Goal: Transaction & Acquisition: Purchase product/service

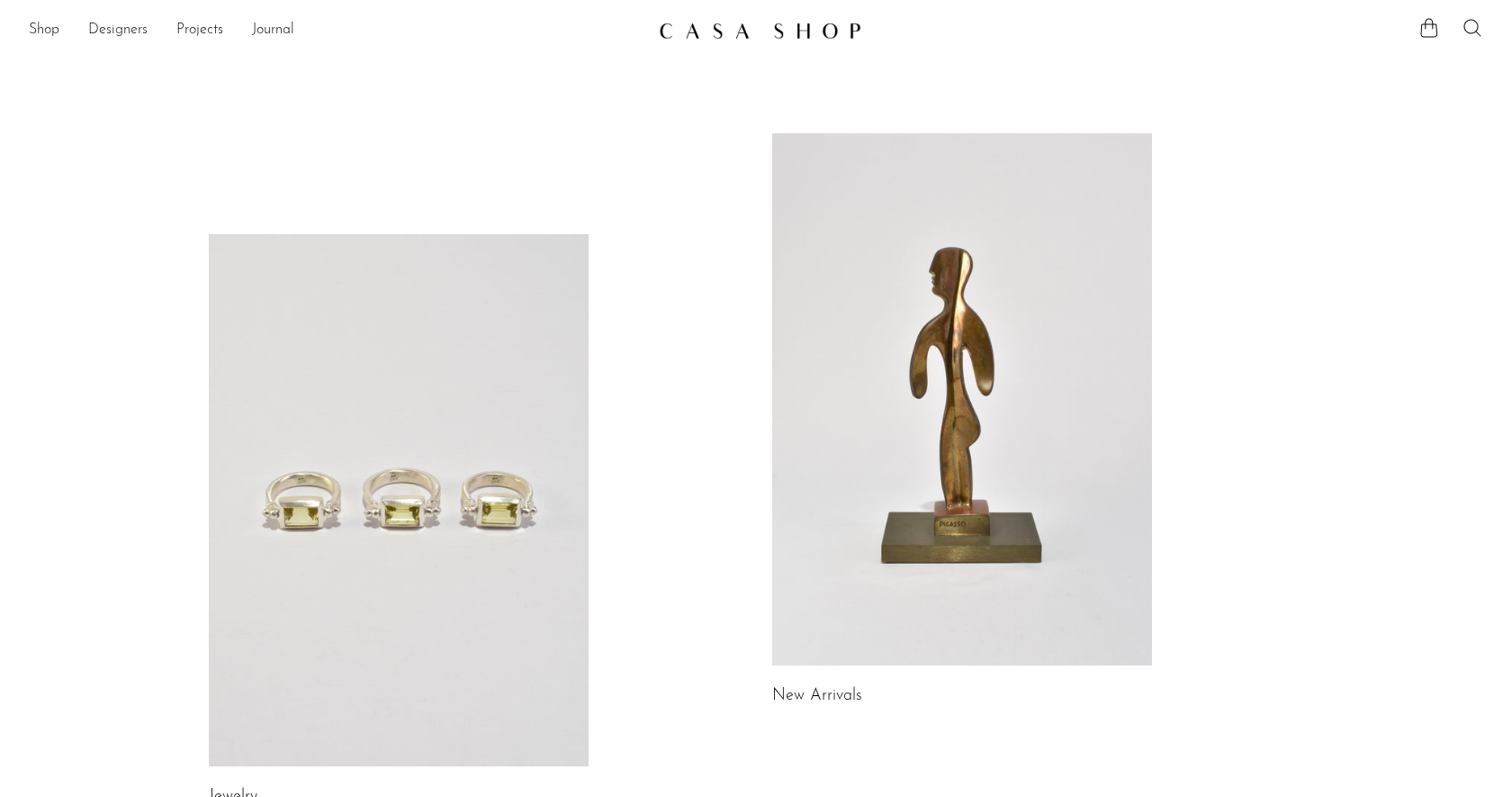
click at [1476, 31] on icon at bounding box center [1471, 27] width 17 height 17
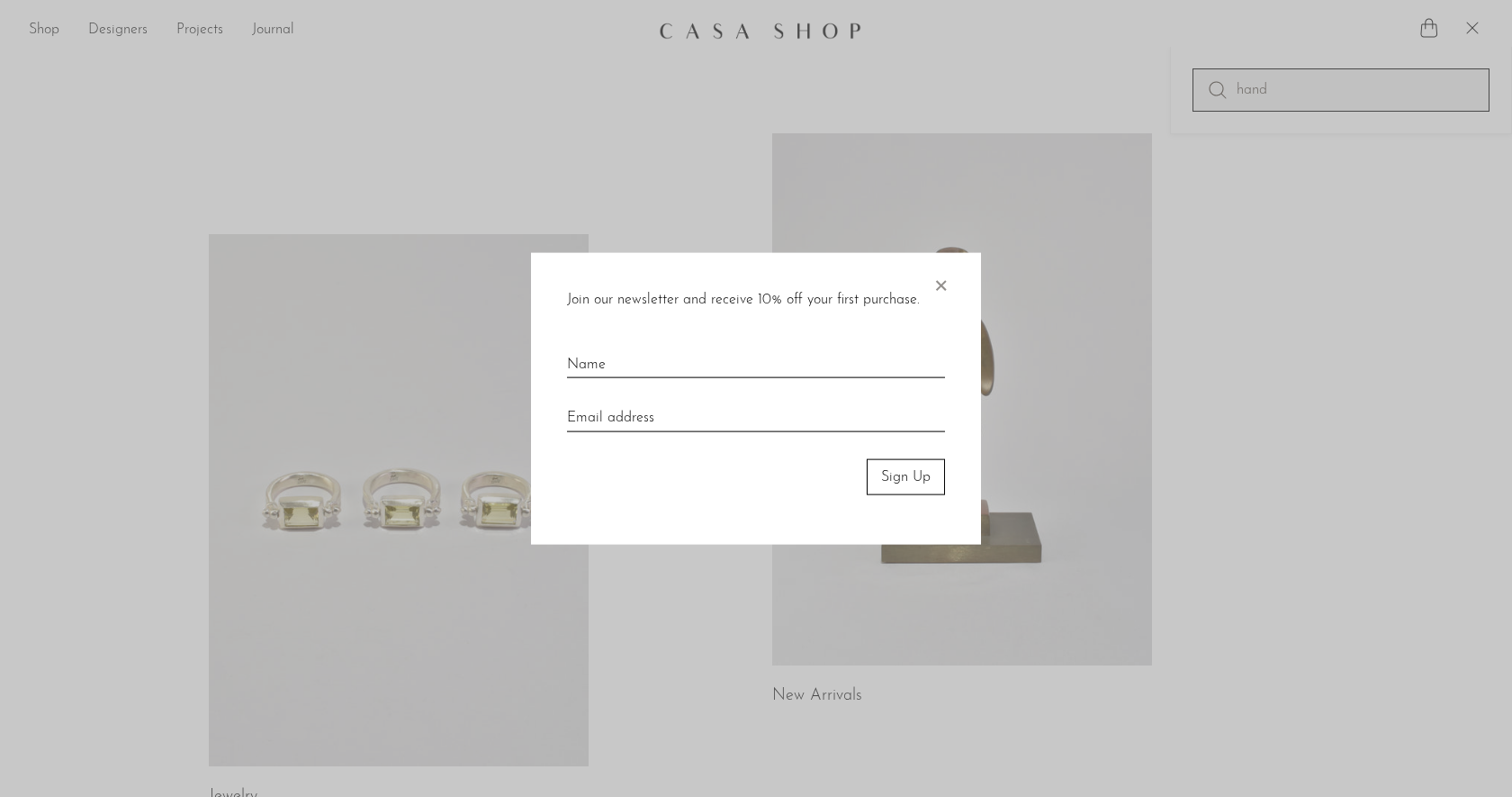
type input "hand"
click at [940, 280] on span "×" at bounding box center [940, 281] width 18 height 57
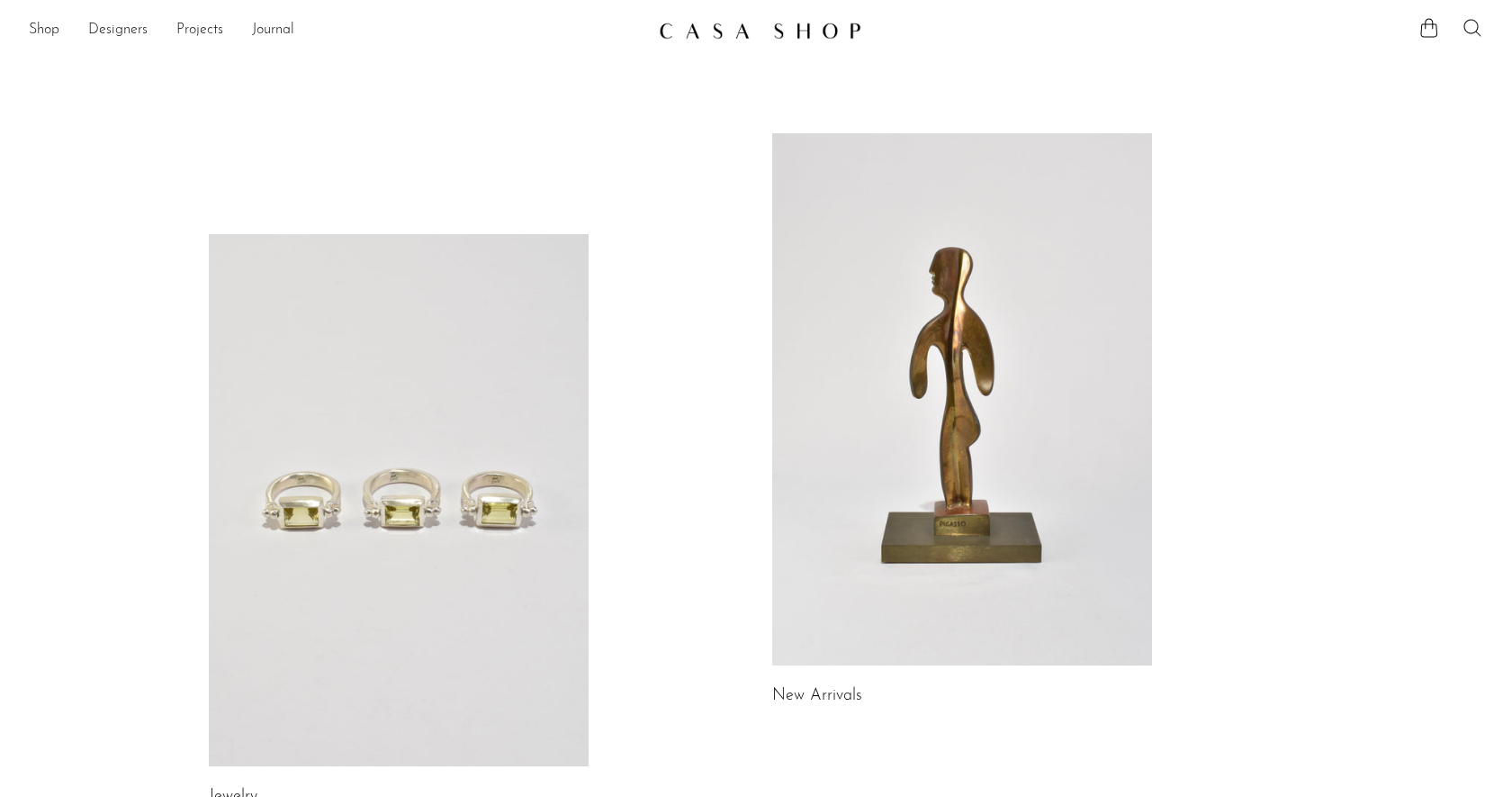
click at [1476, 35] on icon at bounding box center [1472, 28] width 22 height 22
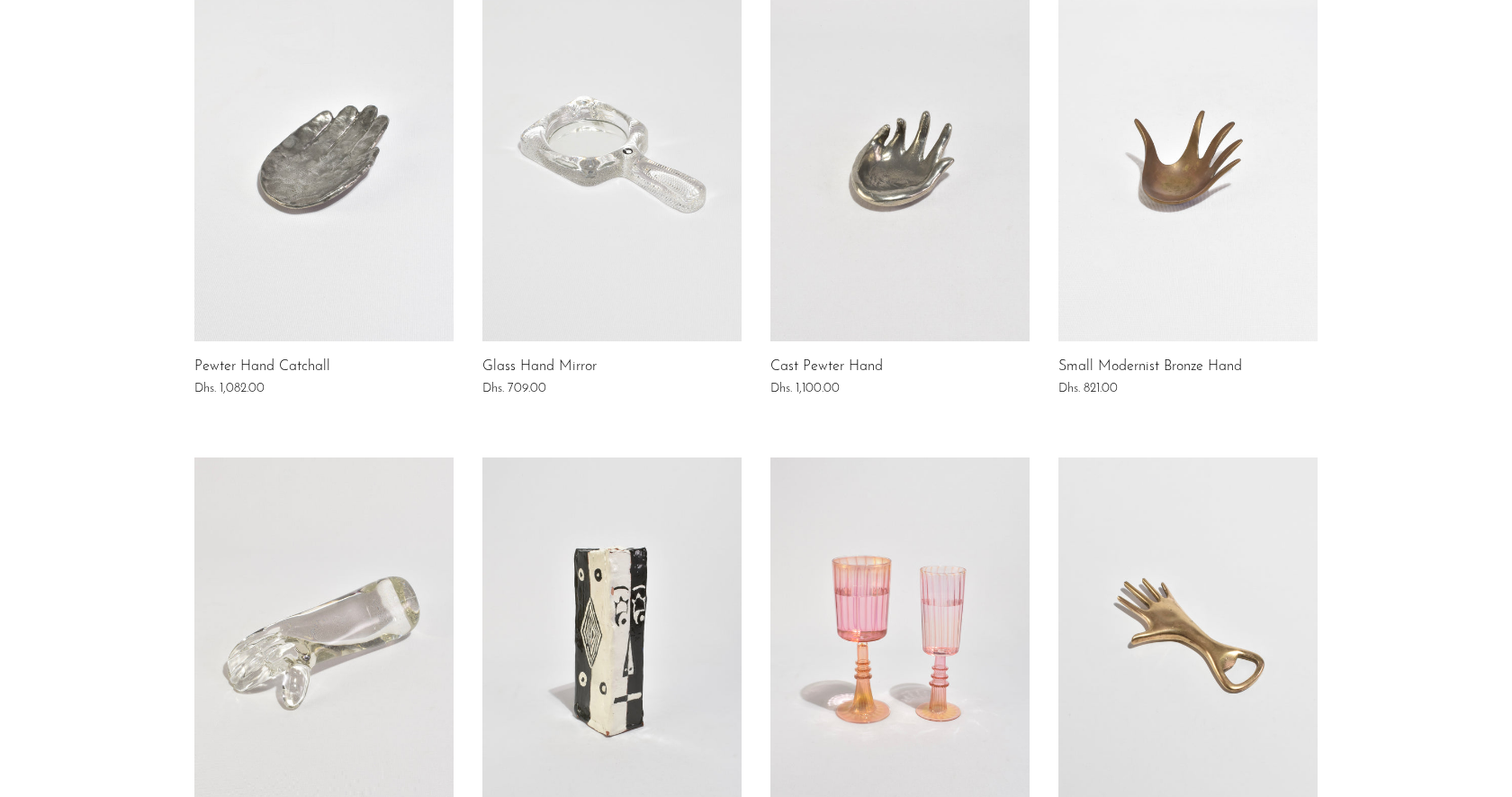
scroll to position [792, 0]
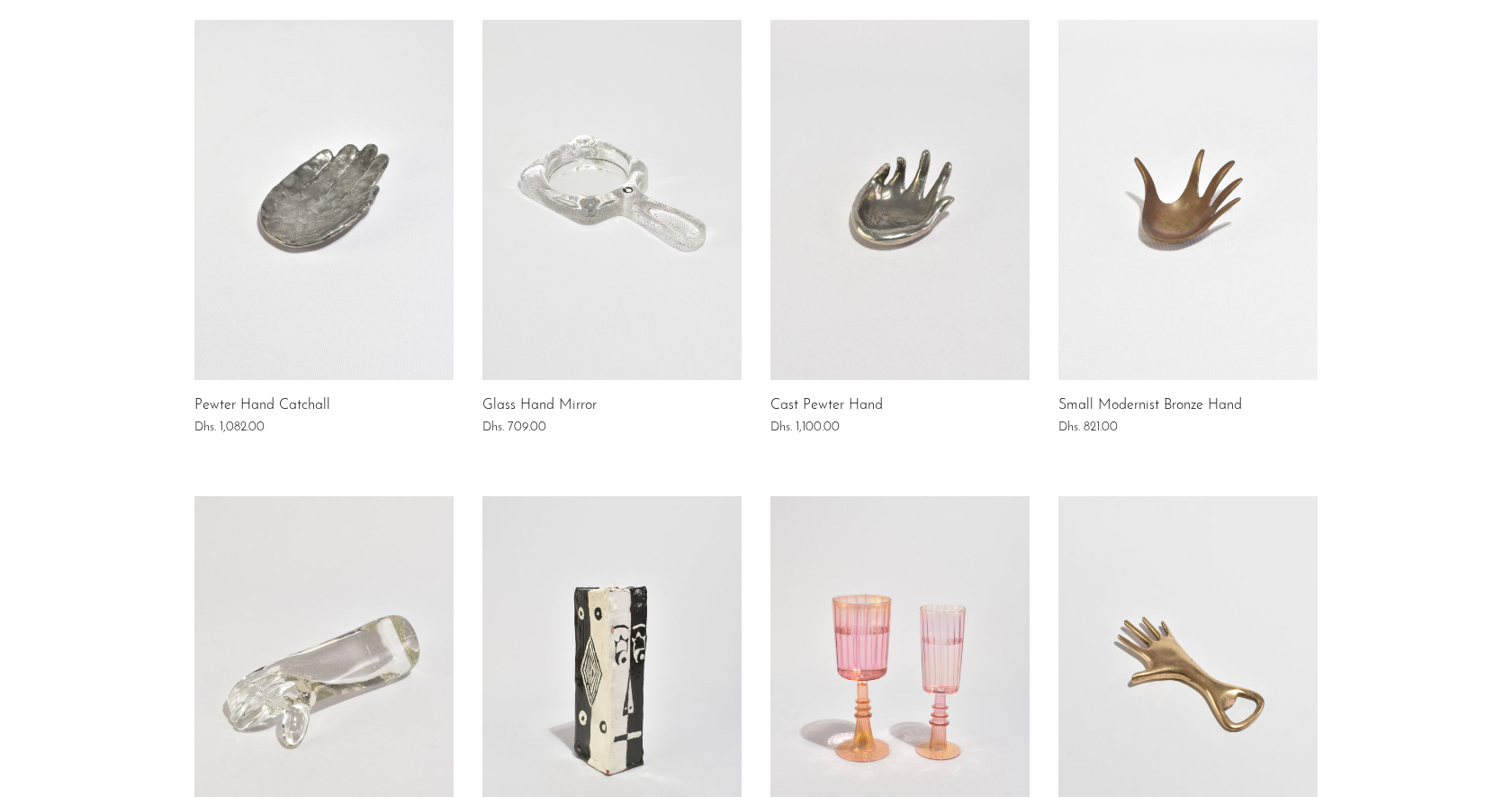
click at [360, 193] on link at bounding box center [324, 199] width 259 height 360
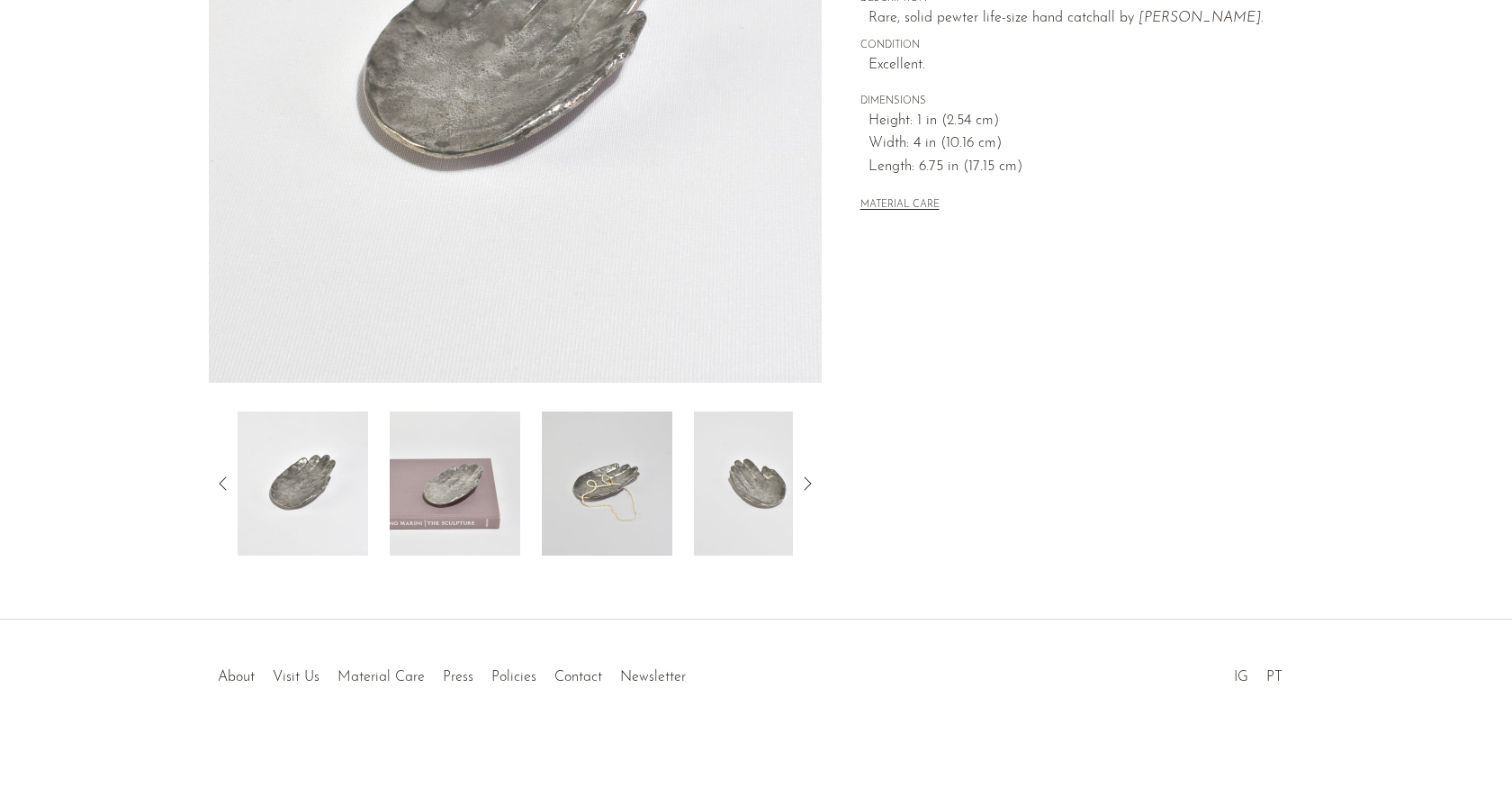
scroll to position [375, 0]
click at [443, 506] on img at bounding box center [454, 484] width 130 height 144
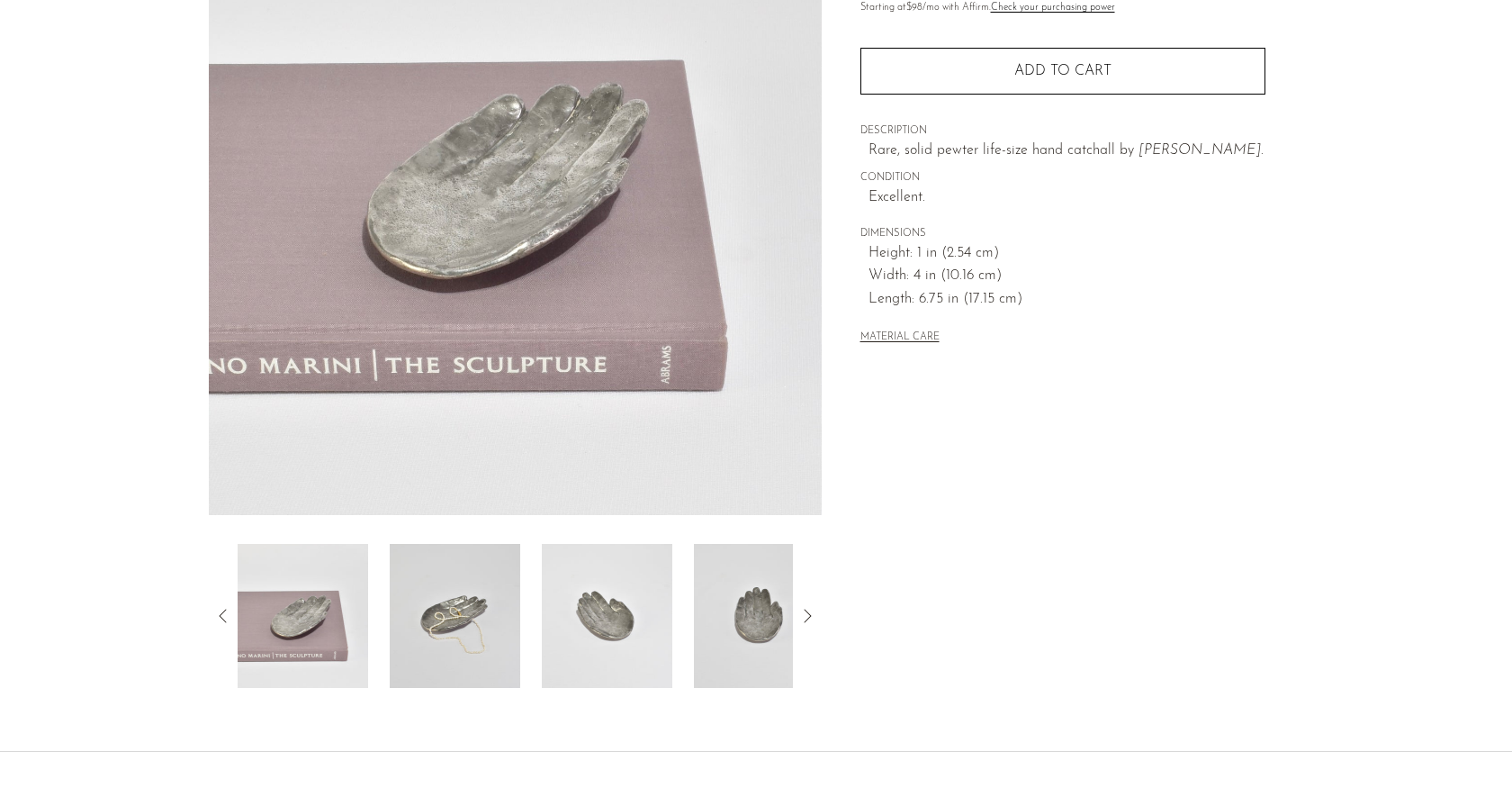
scroll to position [244, 0]
click at [819, 607] on div at bounding box center [514, 615] width 613 height 144
click at [806, 607] on icon at bounding box center [807, 615] width 22 height 22
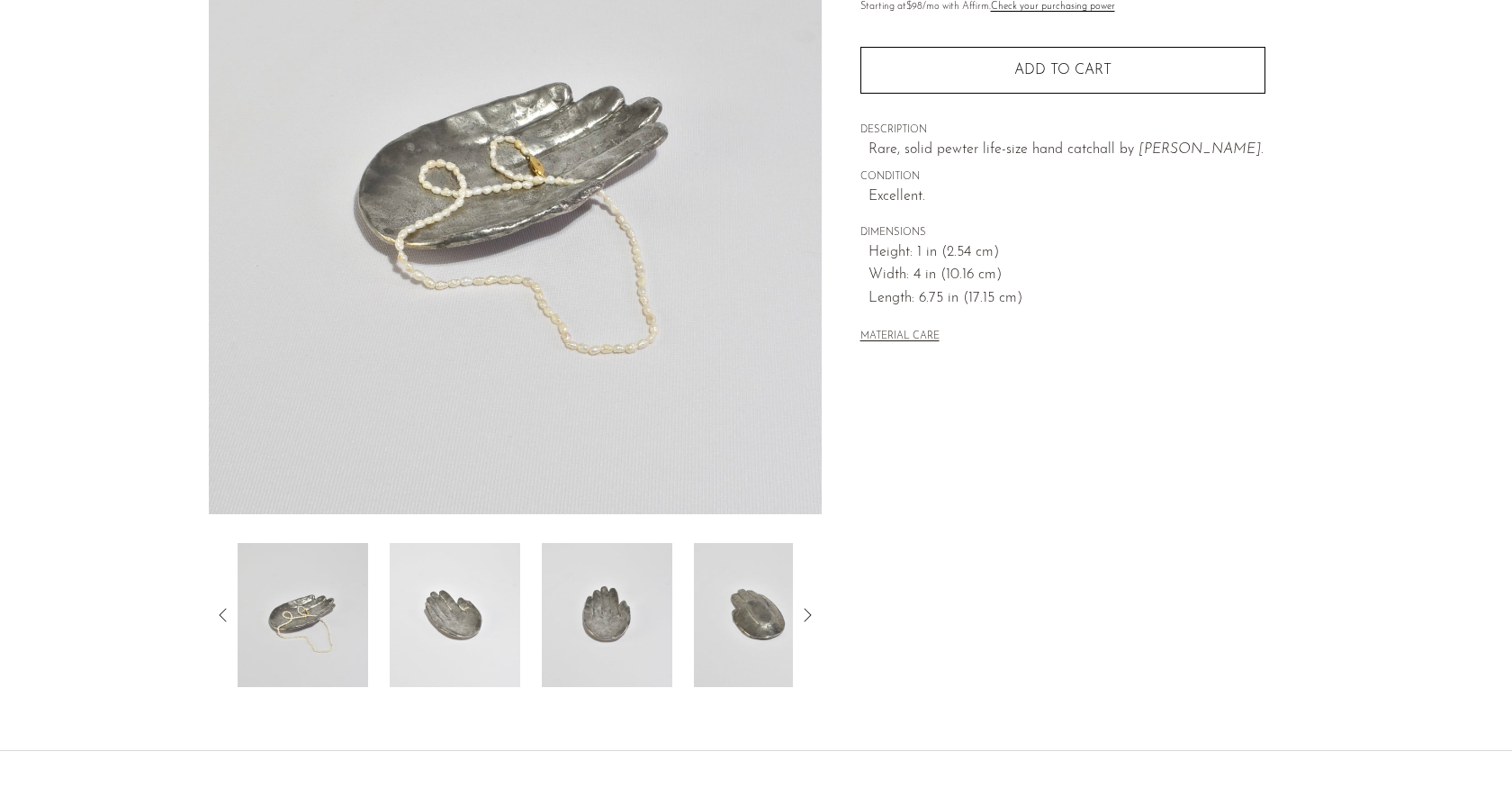
click at [732, 629] on img at bounding box center [758, 615] width 130 height 144
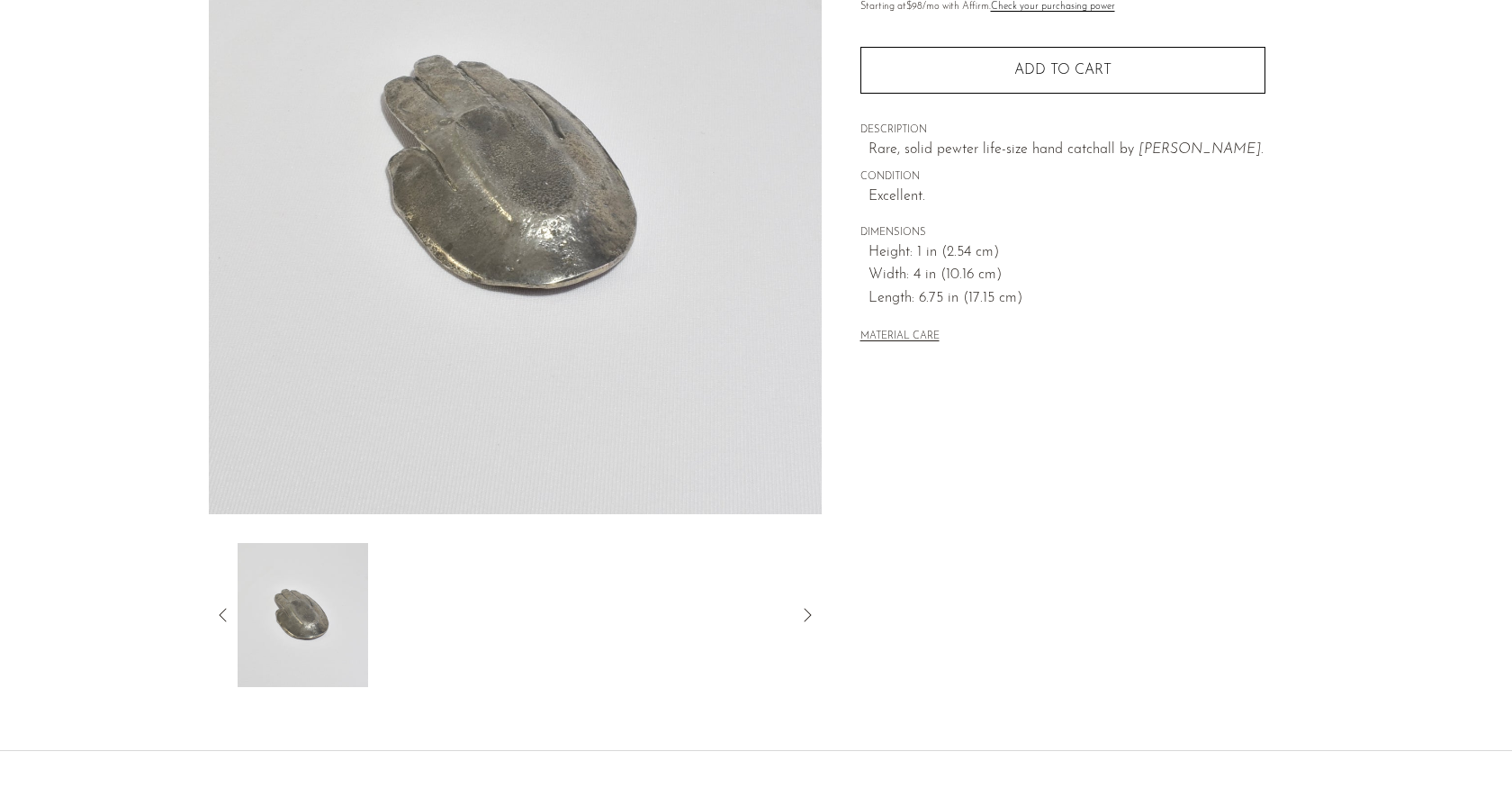
click at [232, 620] on icon at bounding box center [223, 615] width 22 height 22
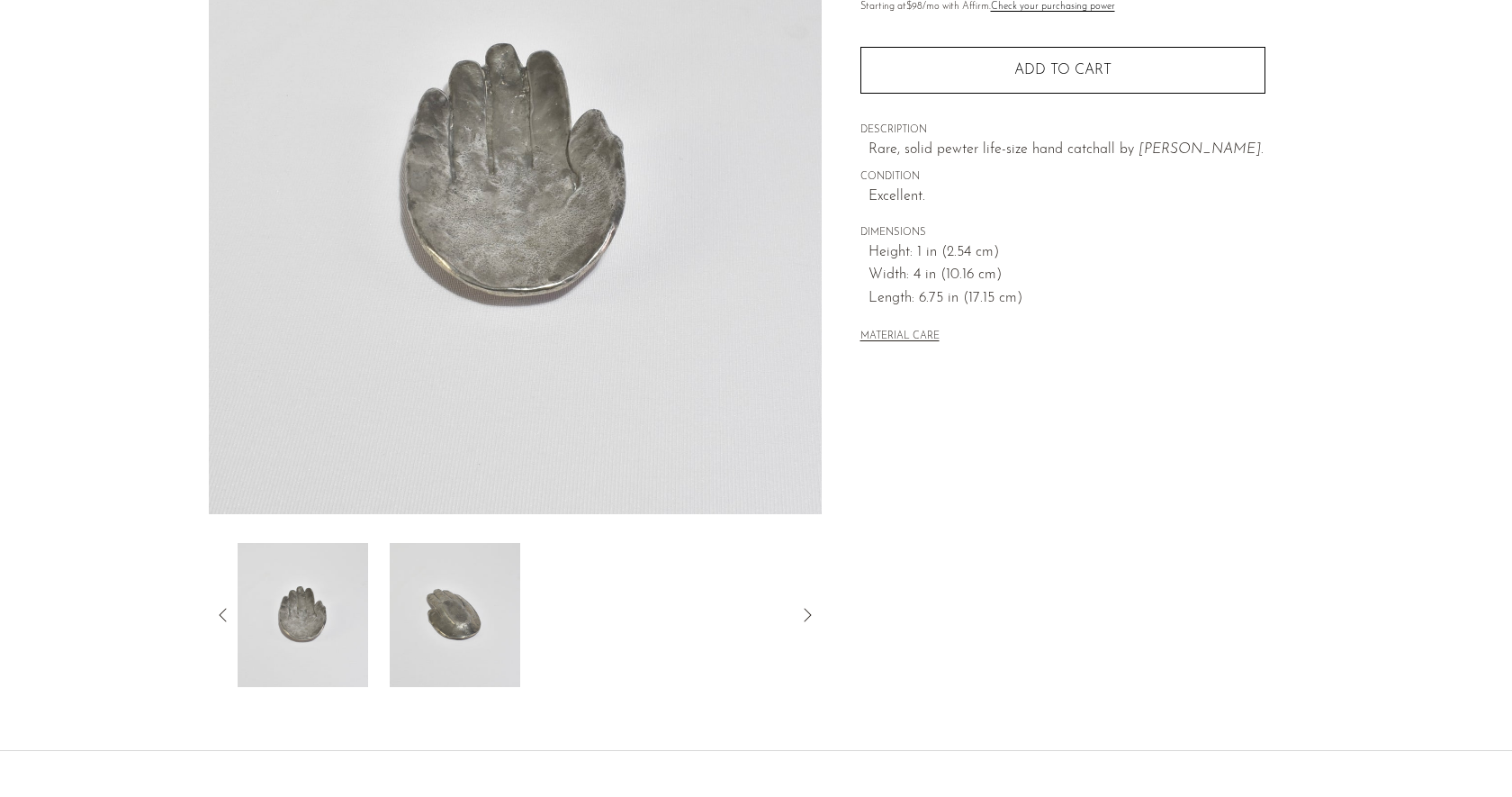
click at [232, 620] on icon at bounding box center [223, 615] width 22 height 22
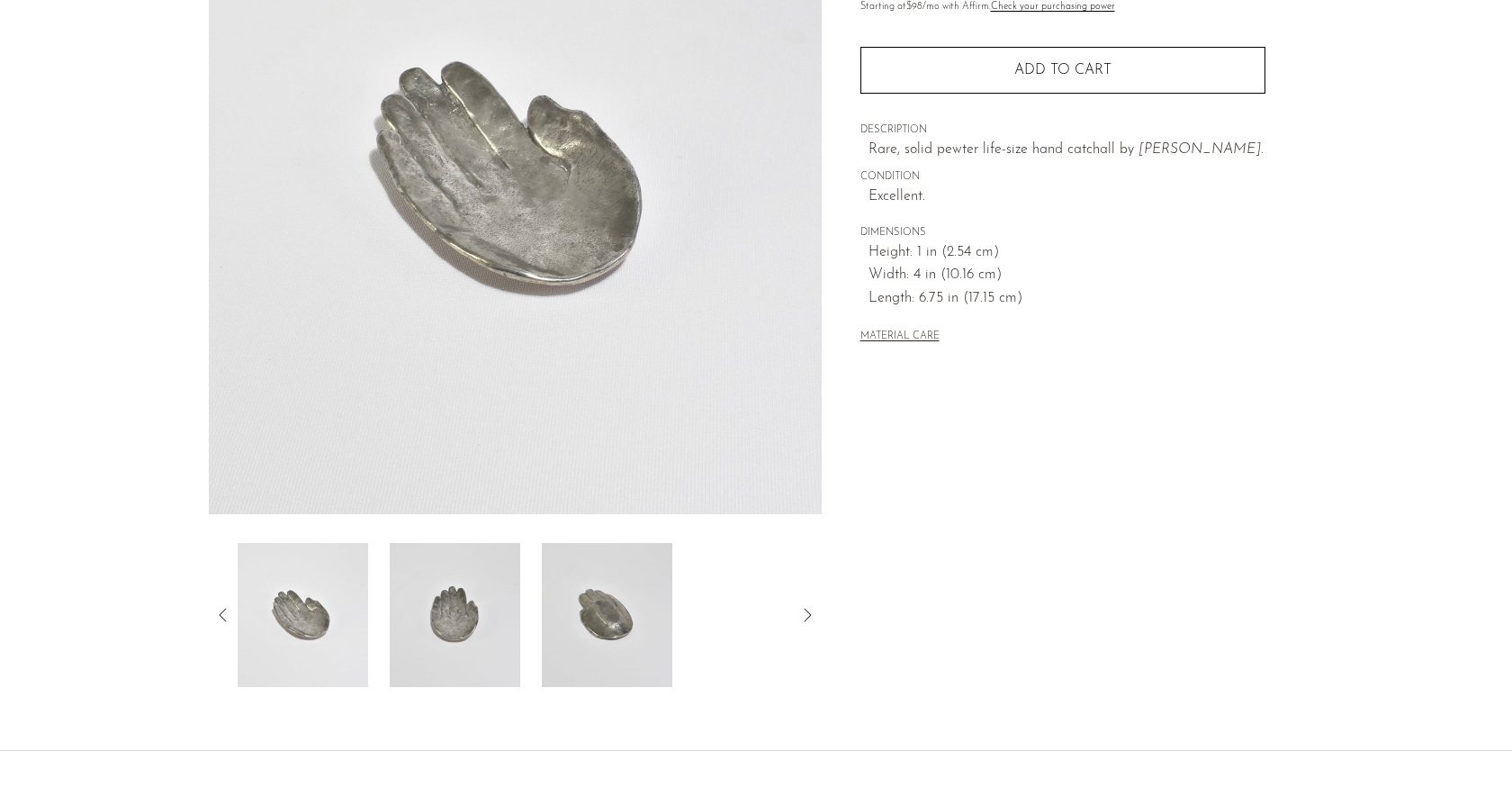
click at [232, 620] on icon at bounding box center [223, 615] width 22 height 22
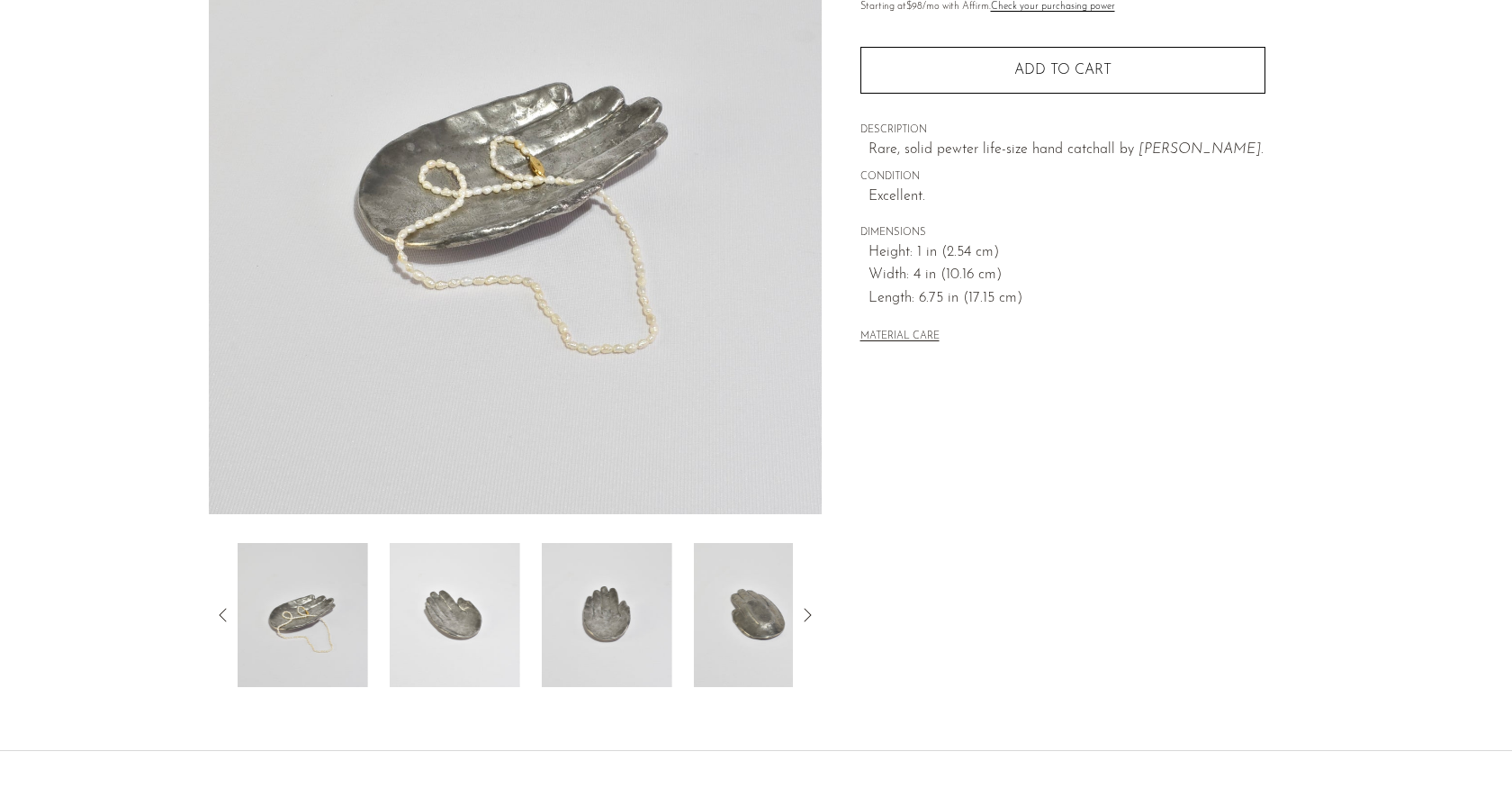
click at [232, 620] on icon at bounding box center [223, 615] width 22 height 22
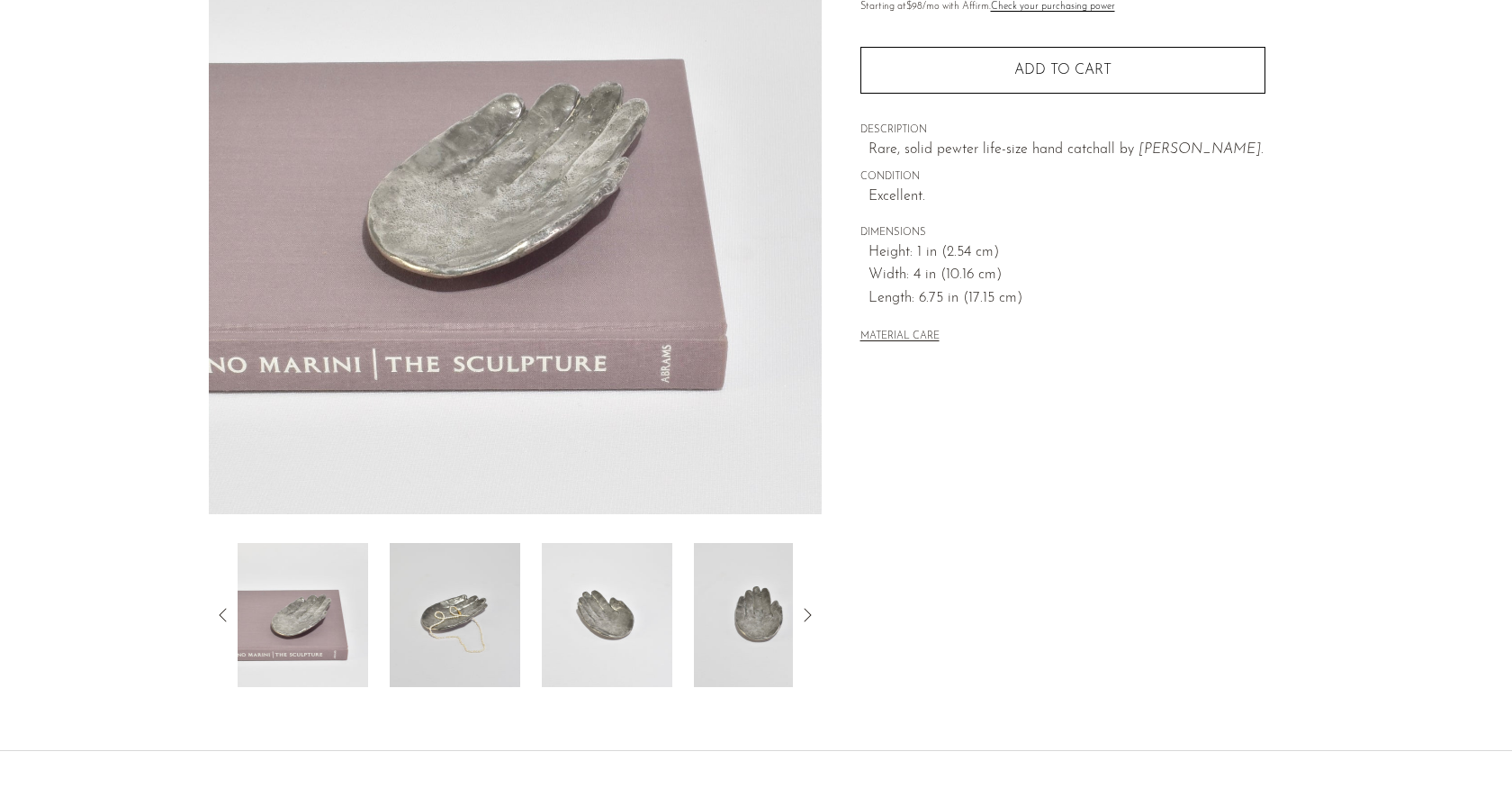
click at [553, 172] on img at bounding box center [514, 176] width 613 height 675
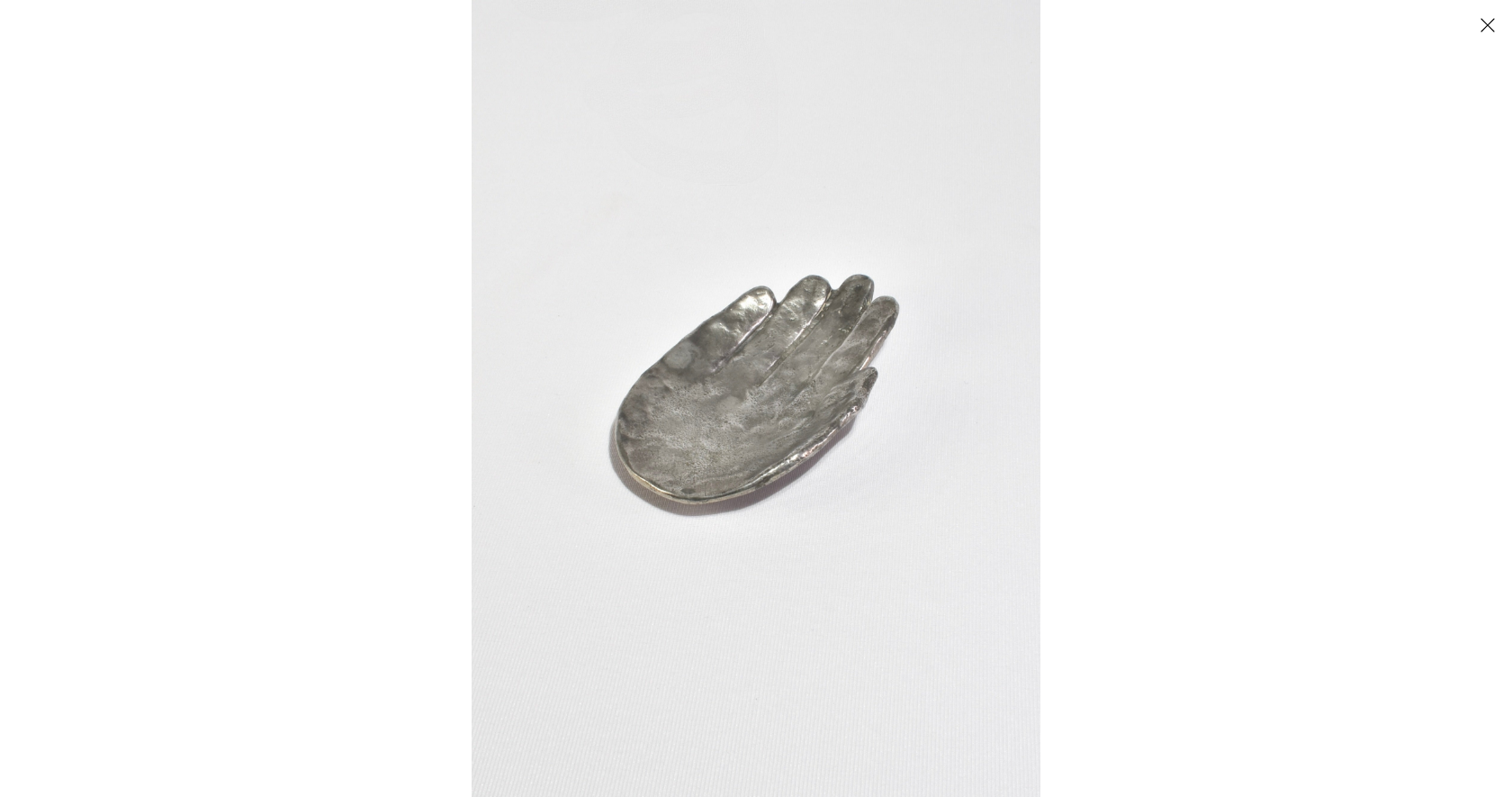
click at [654, 366] on img at bounding box center [756, 398] width 569 height 797
